Goal: Obtain resource: Download file/media

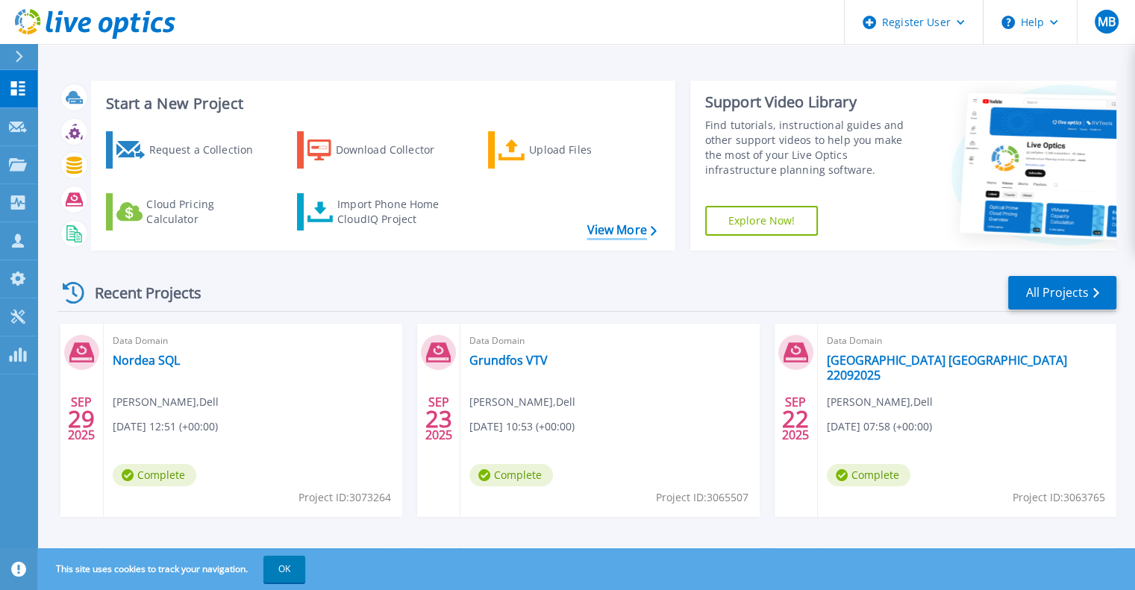
click at [642, 231] on link "View More" at bounding box center [620, 230] width 69 height 14
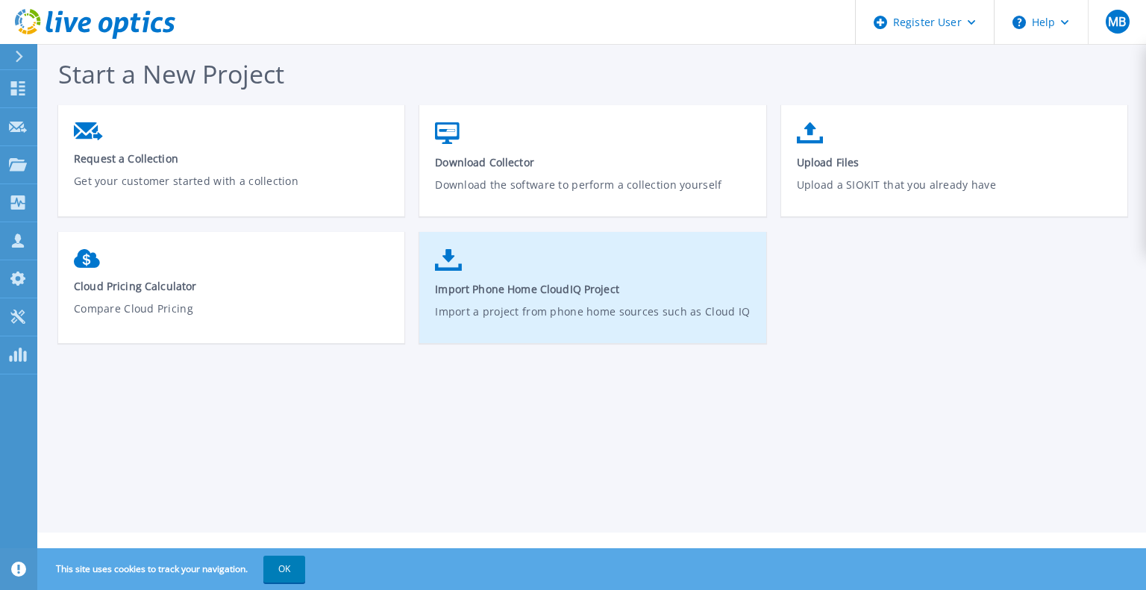
click at [577, 293] on span "Import Phone Home CloudIQ Project" at bounding box center [593, 289] width 316 height 14
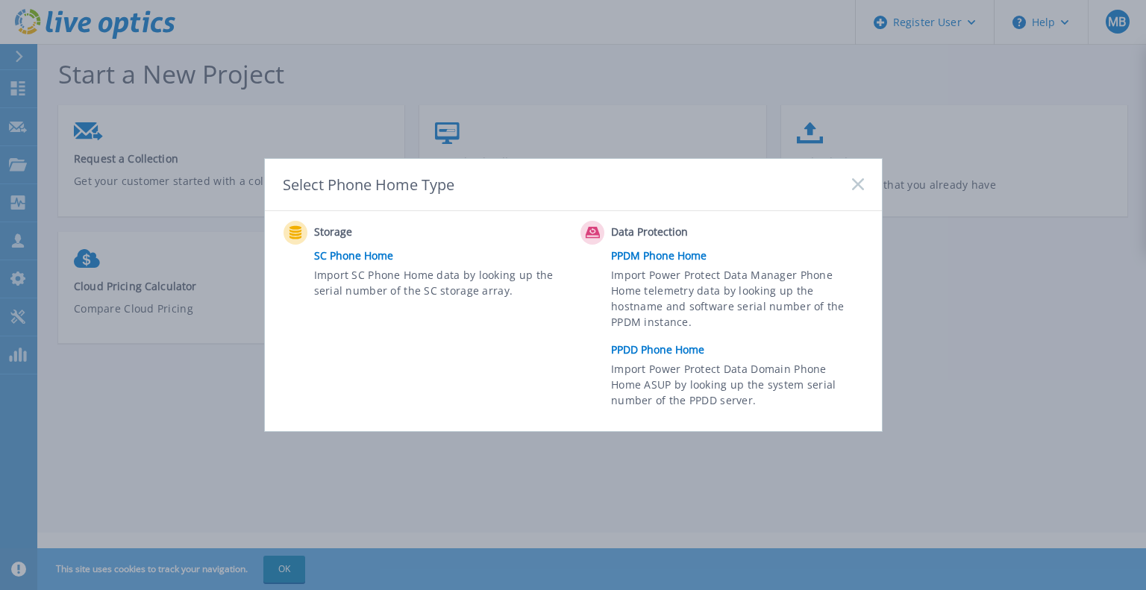
click at [682, 355] on link "PPDD Phone Home" at bounding box center [741, 350] width 260 height 22
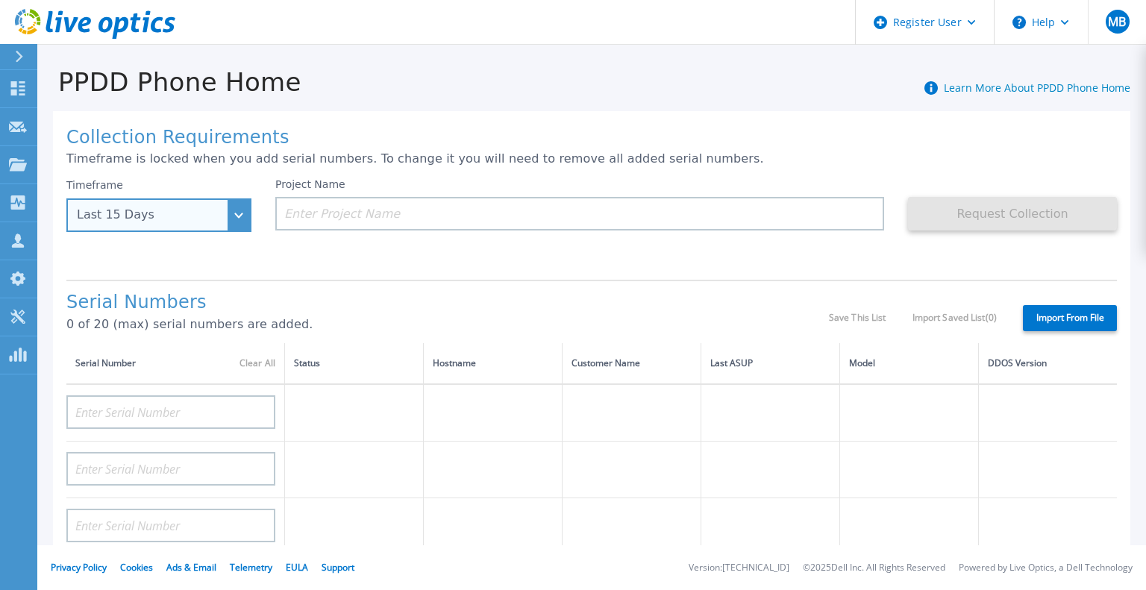
click at [196, 223] on div "Last 15 Days" at bounding box center [158, 215] width 185 height 34
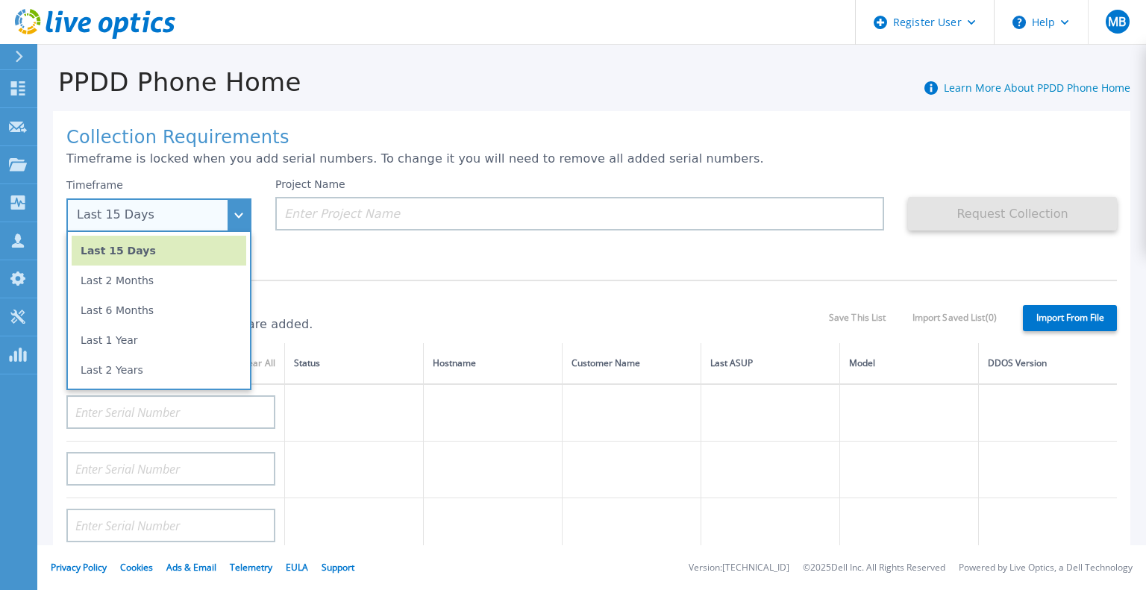
drag, startPoint x: 142, startPoint y: 337, endPoint x: 151, endPoint y: 354, distance: 19.4
click at [142, 337] on li "Last 1 Year" at bounding box center [159, 340] width 175 height 30
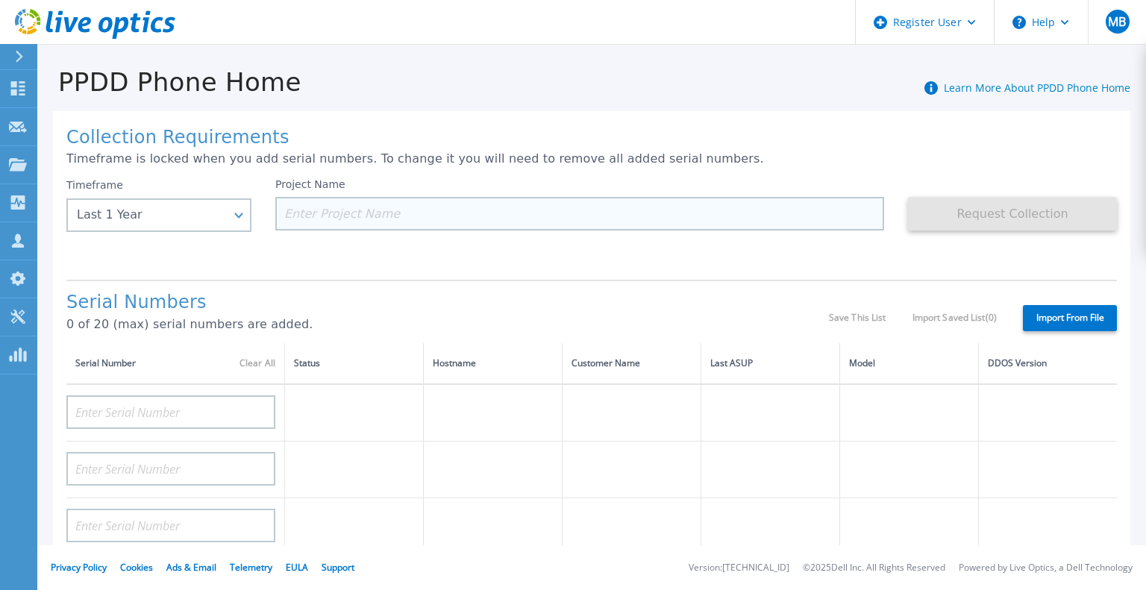
click at [360, 207] on input at bounding box center [579, 214] width 609 height 34
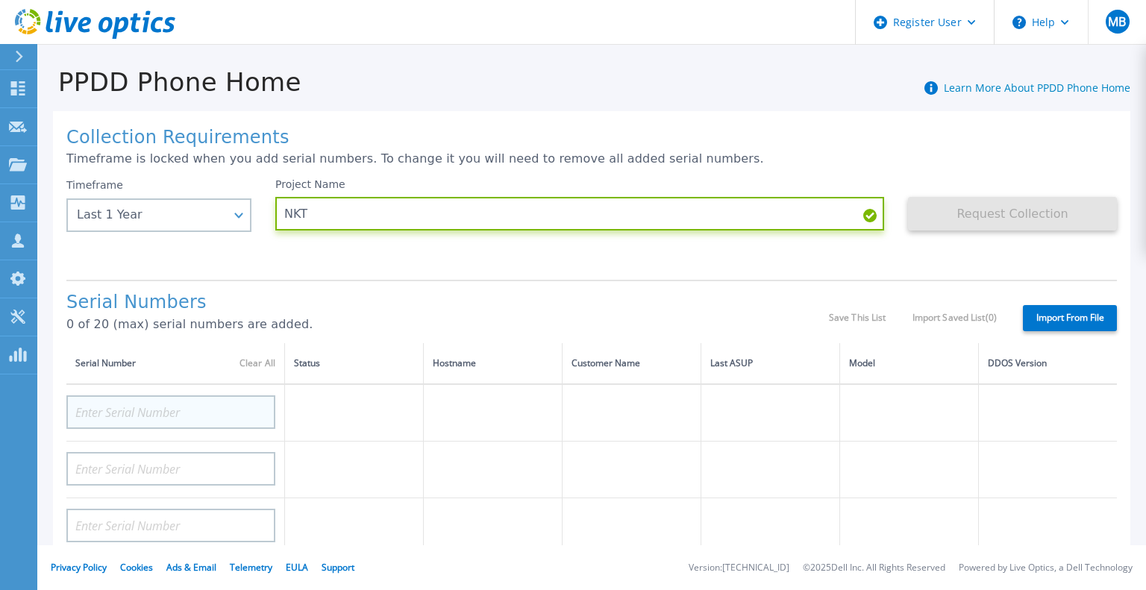
type input "NKT"
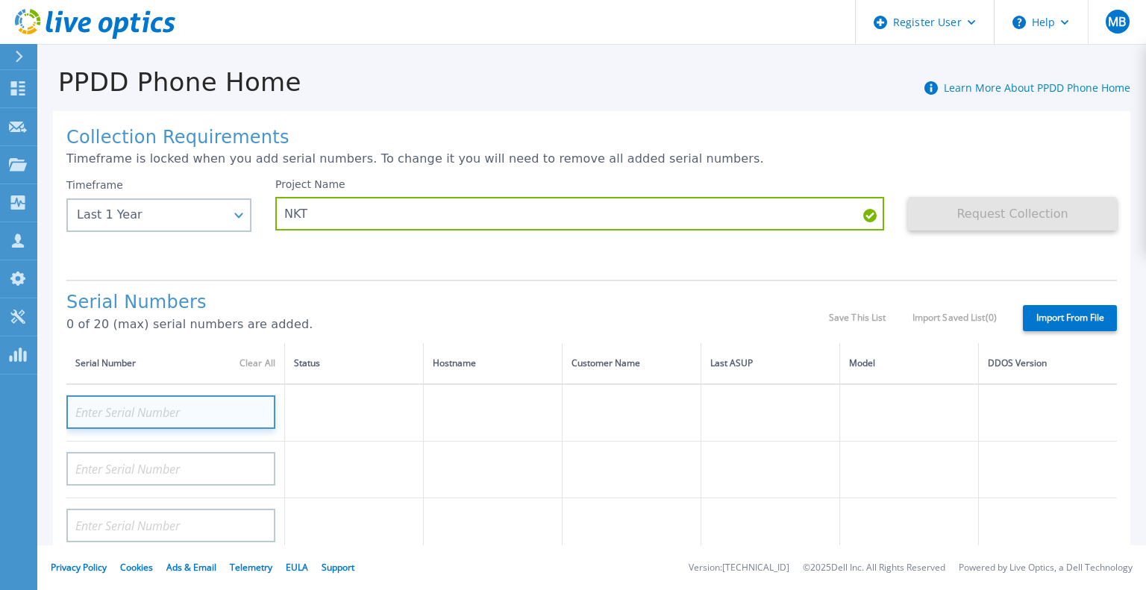
click at [107, 405] on input at bounding box center [170, 412] width 209 height 34
paste input "CRK00245027960"
type input "CRK00245027960"
click at [370, 416] on td at bounding box center [354, 412] width 139 height 57
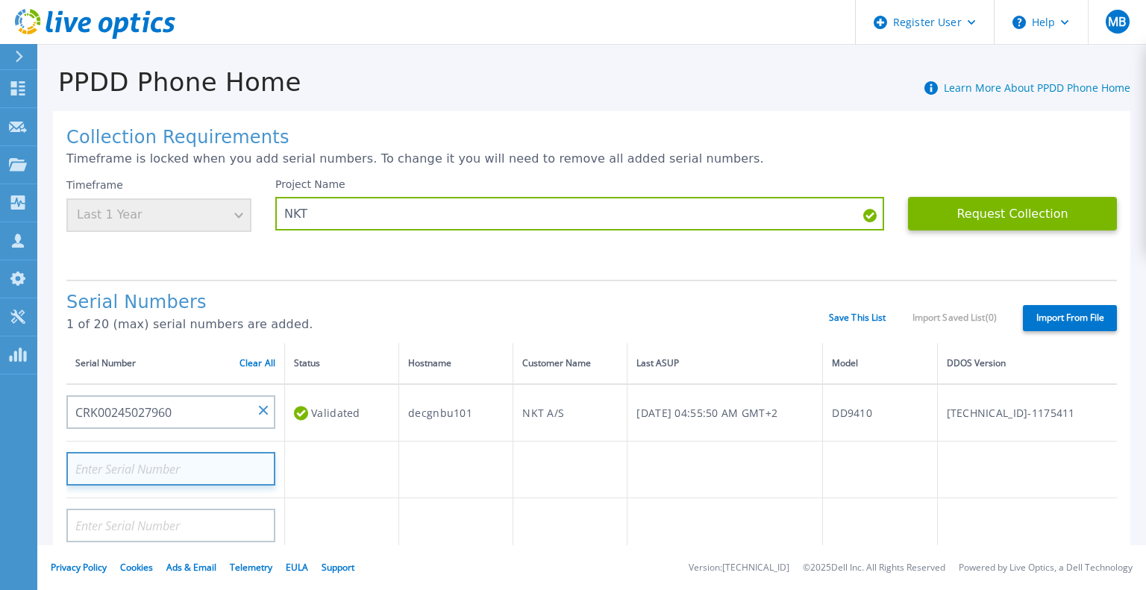
click at [172, 478] on input at bounding box center [170, 469] width 209 height 34
paste input "CRK00245027994"
type input "CRK00245027994"
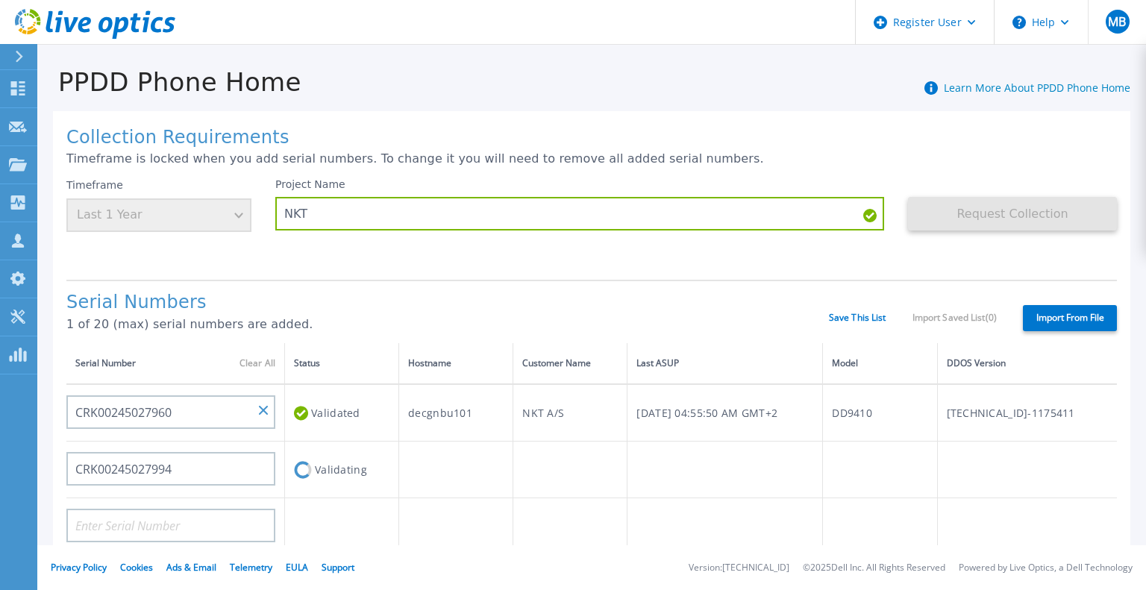
click at [355, 469] on td "Validating" at bounding box center [342, 470] width 114 height 57
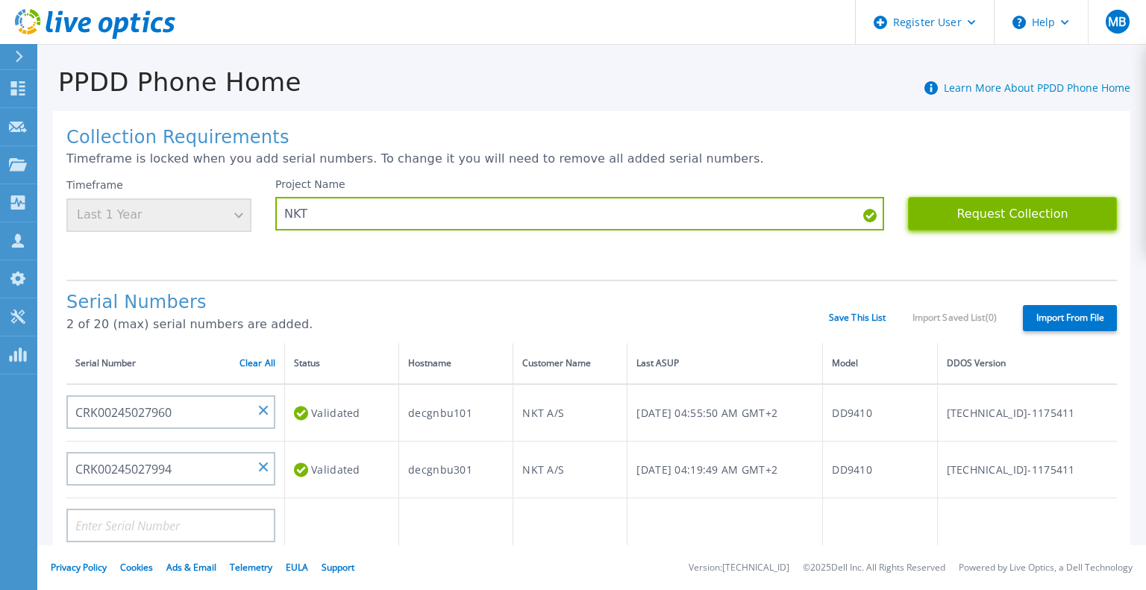
click at [1002, 219] on button "Request Collection" at bounding box center [1012, 214] width 209 height 34
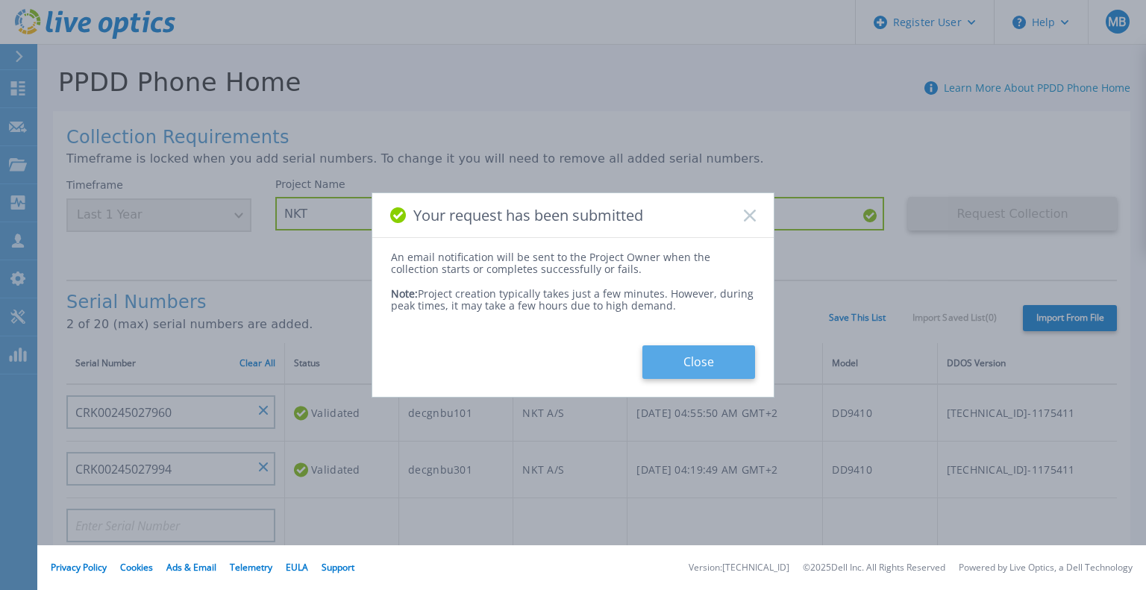
click at [706, 363] on button "Close" at bounding box center [698, 362] width 113 height 34
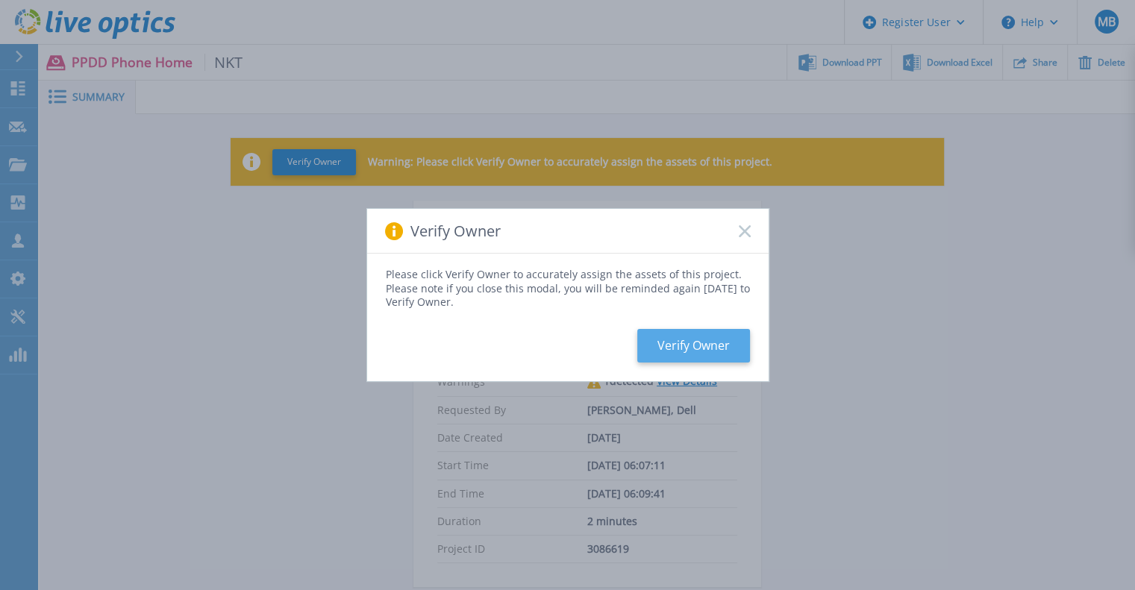
click at [734, 348] on button "Verify Owner" at bounding box center [693, 346] width 113 height 34
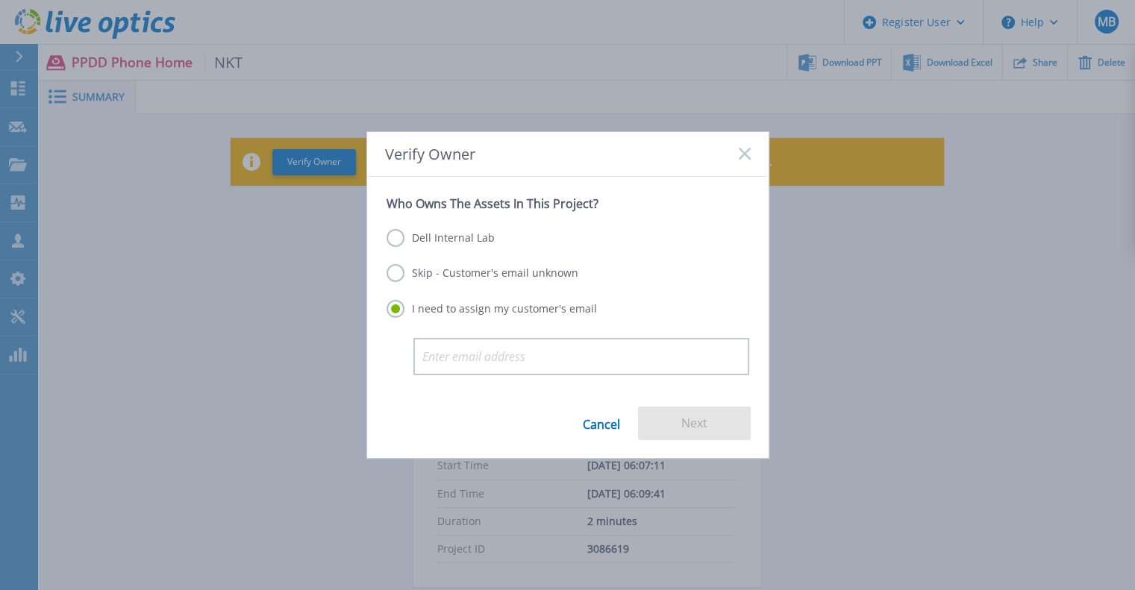
click at [429, 236] on label "Dell Internal Lab" at bounding box center [440, 238] width 108 height 18
click at [0, 0] on input "Dell Internal Lab" at bounding box center [0, 0] width 0 height 0
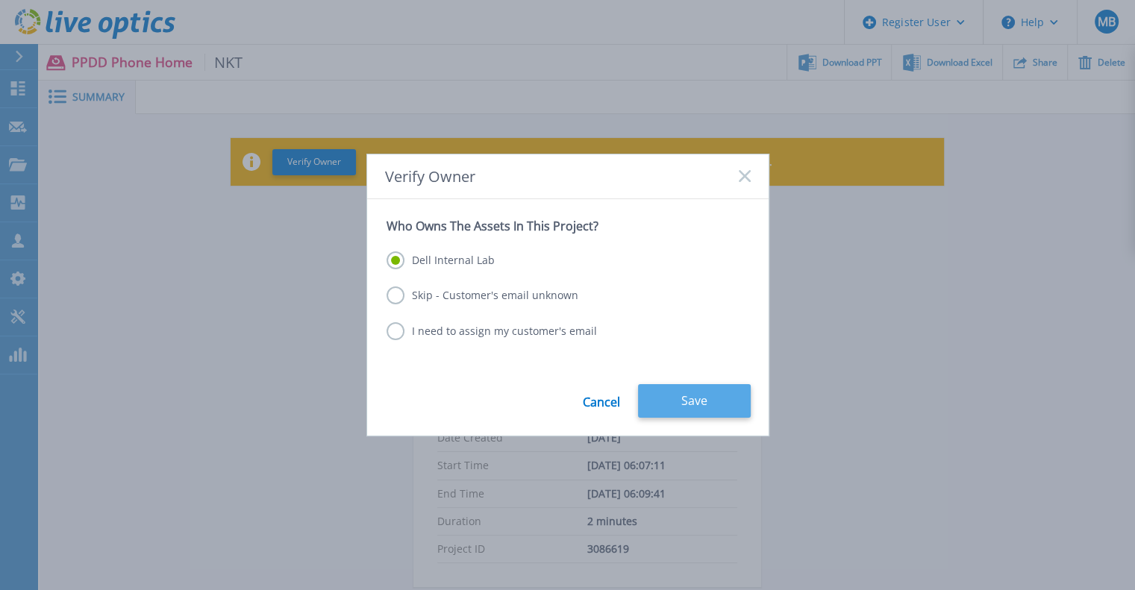
click at [668, 399] on button "Save" at bounding box center [694, 401] width 113 height 34
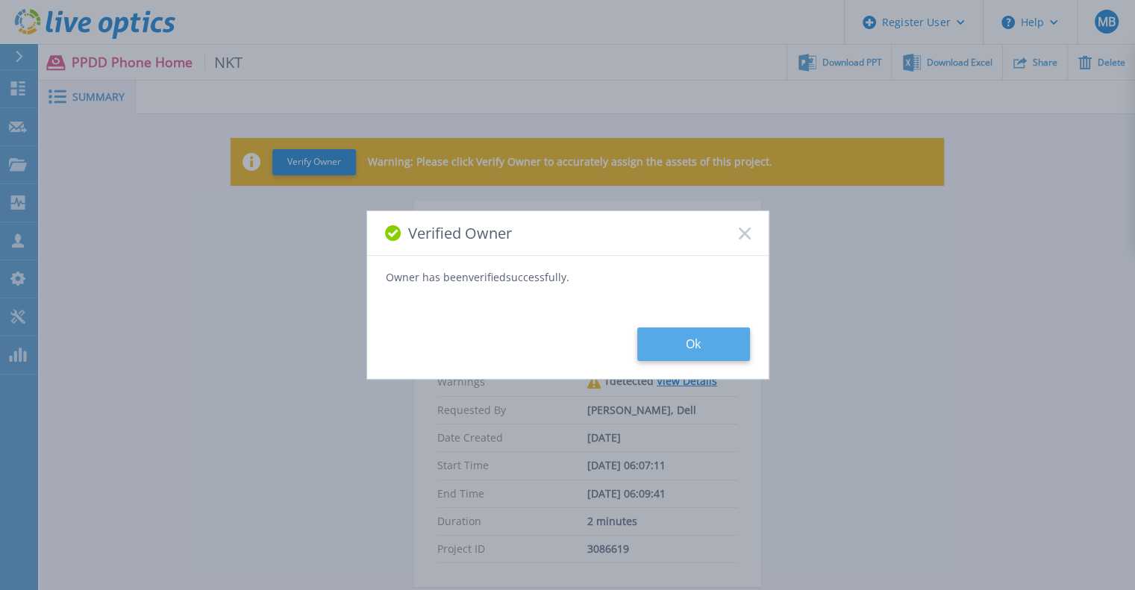
click at [718, 350] on button "Ok" at bounding box center [693, 345] width 113 height 34
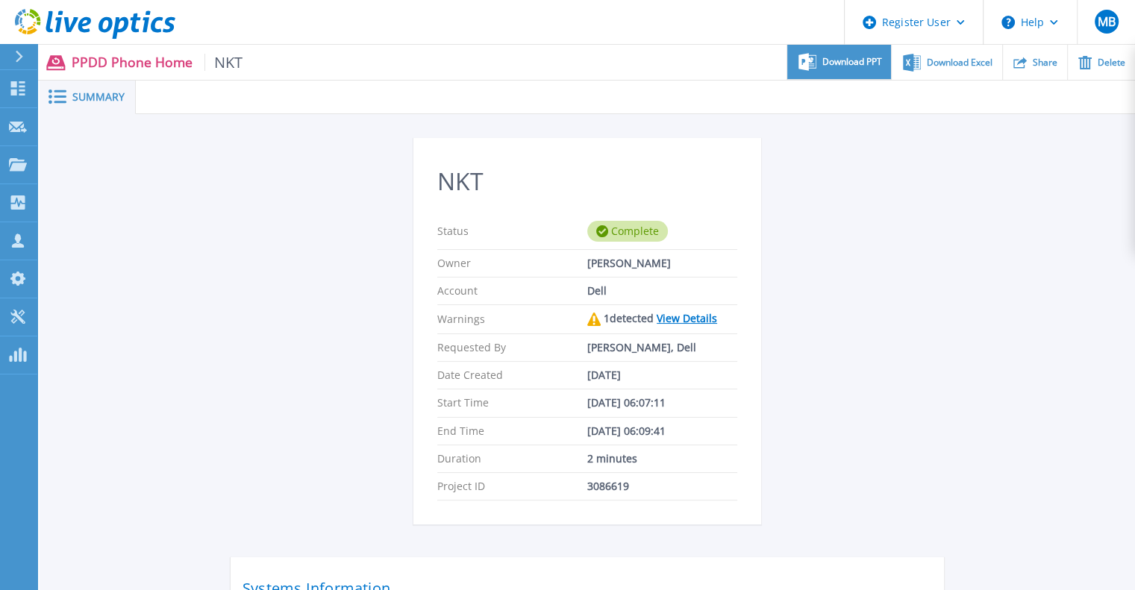
click at [864, 69] on div "Download PPT" at bounding box center [839, 62] width 104 height 35
